Goal: Task Accomplishment & Management: Complete application form

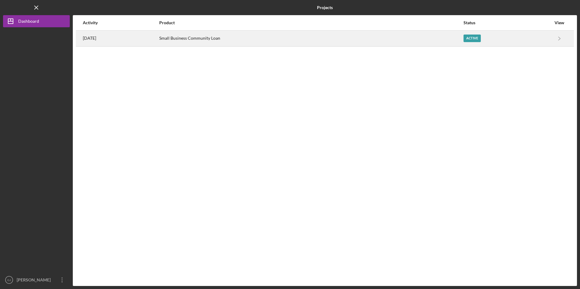
click at [137, 41] on div "[DATE]" at bounding box center [121, 38] width 76 height 15
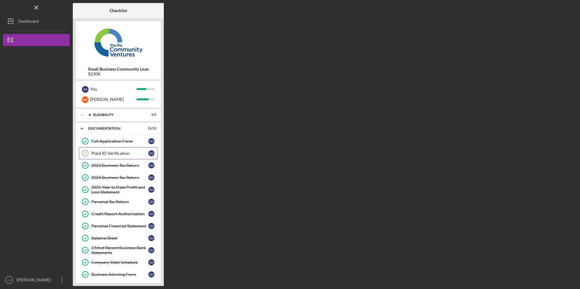
click at [111, 148] on link "Plaid ID Verification 6 Plaid ID Verification [PERSON_NAME]" at bounding box center [118, 153] width 79 height 12
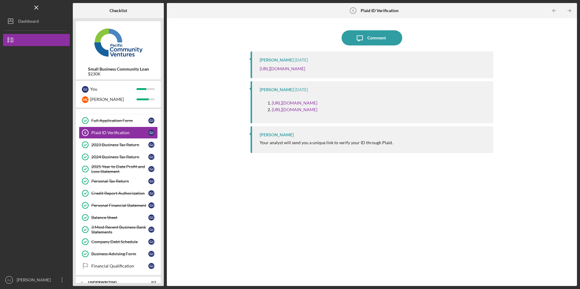
scroll to position [43, 0]
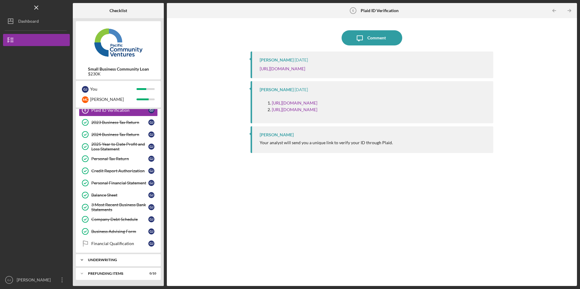
click at [109, 261] on div "Underwriting" at bounding box center [120, 260] width 65 height 4
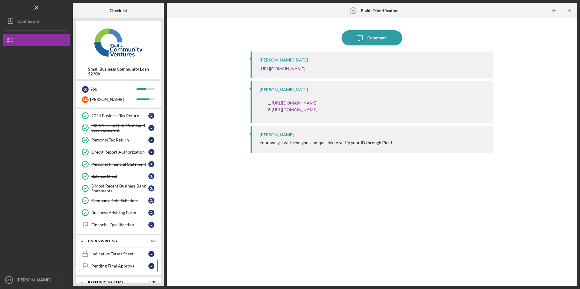
scroll to position [71, 0]
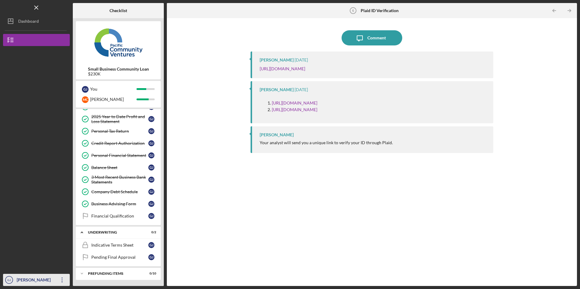
click at [59, 281] on icon "Icon/Overflow" at bounding box center [62, 280] width 15 height 15
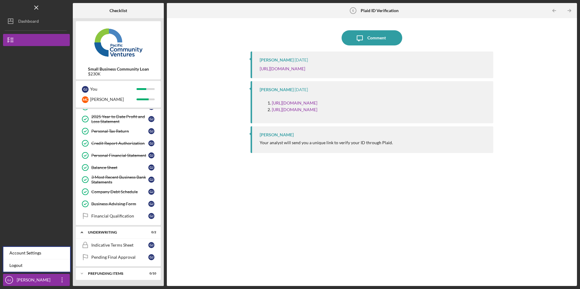
click at [54, 272] on div "Account Settings Logout" at bounding box center [36, 259] width 69 height 27
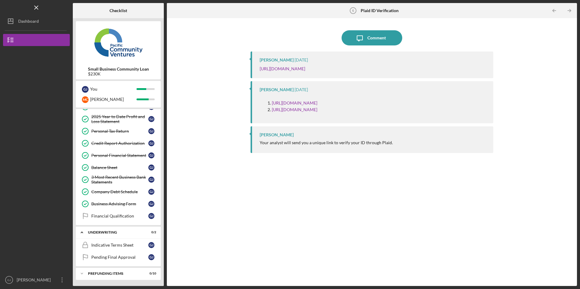
drag, startPoint x: 63, startPoint y: 283, endPoint x: 53, endPoint y: 273, distance: 13.5
click at [63, 283] on icon "Icon/Overflow" at bounding box center [62, 280] width 15 height 15
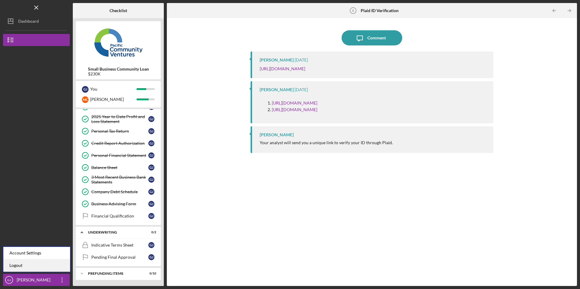
click at [50, 267] on link "Logout" at bounding box center [36, 266] width 67 height 12
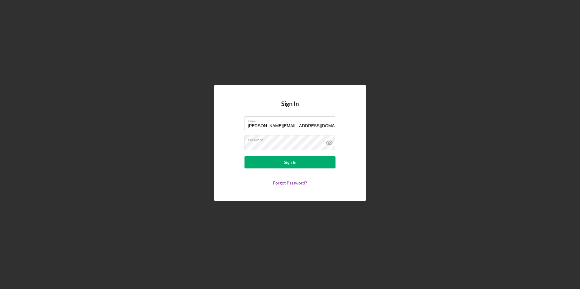
drag, startPoint x: 313, startPoint y: 124, endPoint x: 212, endPoint y: 118, distance: 100.9
click at [212, 118] on div "Sign In Email [PERSON_NAME][EMAIL_ADDRESS][DOMAIN_NAME] Password Sign In Forgot…" at bounding box center [290, 143] width 574 height 286
type input "[EMAIL_ADDRESS][DOMAIN_NAME]"
click at [267, 163] on button "Sign In" at bounding box center [290, 163] width 91 height 12
